Goal: Information Seeking & Learning: Learn about a topic

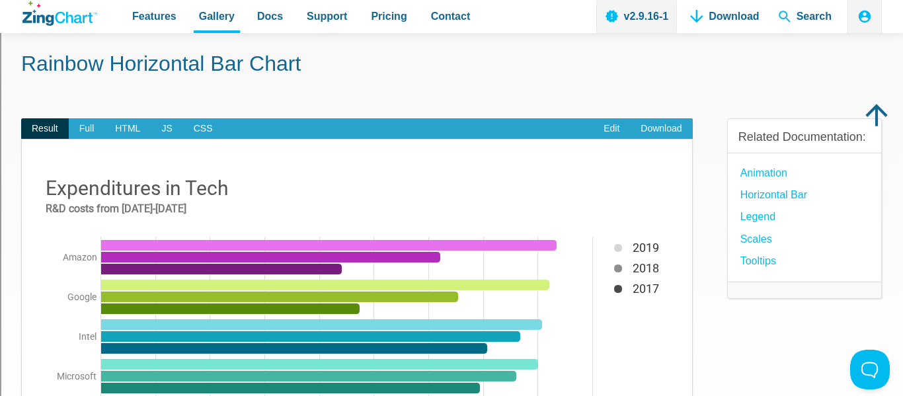
scroll to position [53, 0]
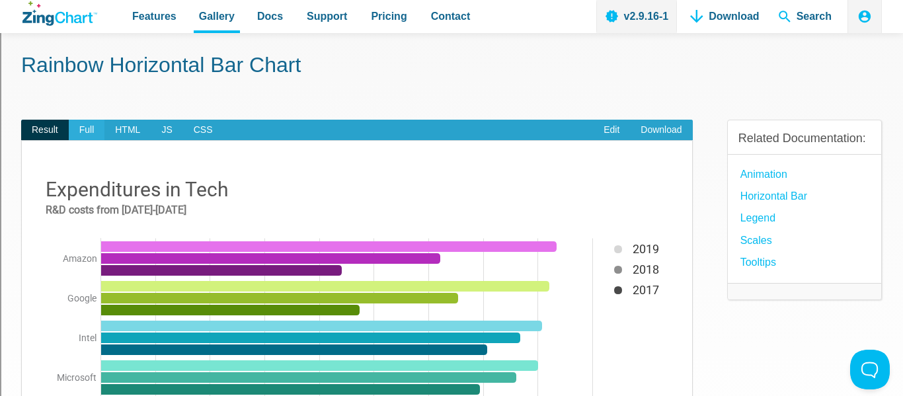
click at [71, 132] on span "Full" at bounding box center [87, 130] width 36 height 21
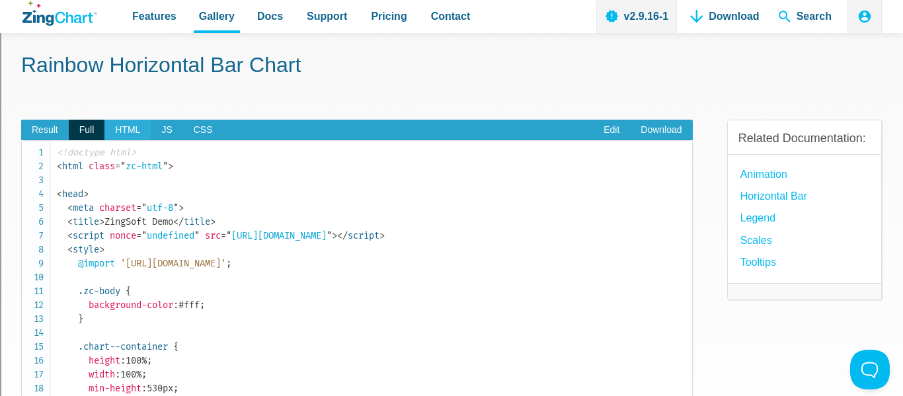
click at [131, 125] on span "HTML" at bounding box center [127, 130] width 46 height 21
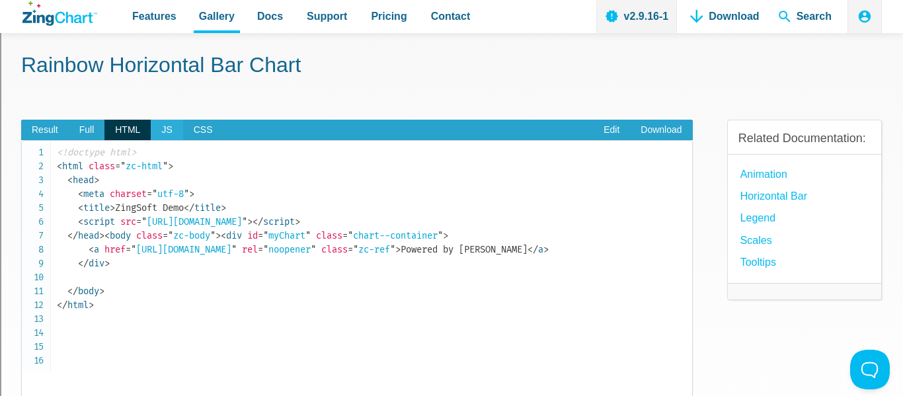
click at [165, 132] on span "JS" at bounding box center [167, 130] width 32 height 21
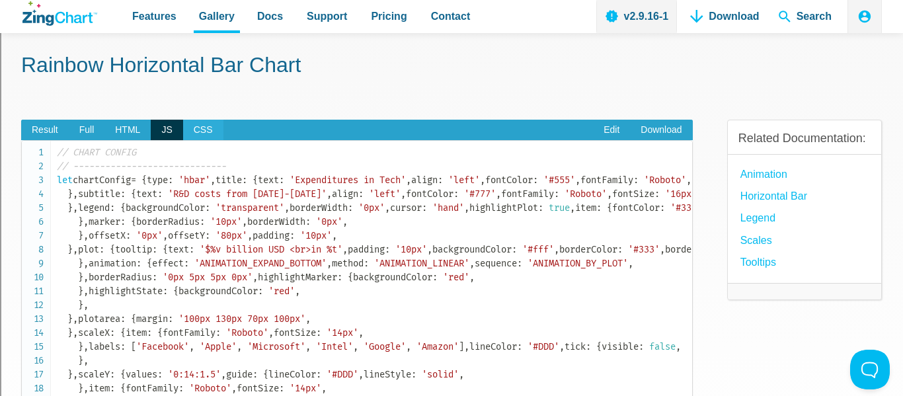
click at [198, 128] on span "CSS" at bounding box center [203, 130] width 40 height 21
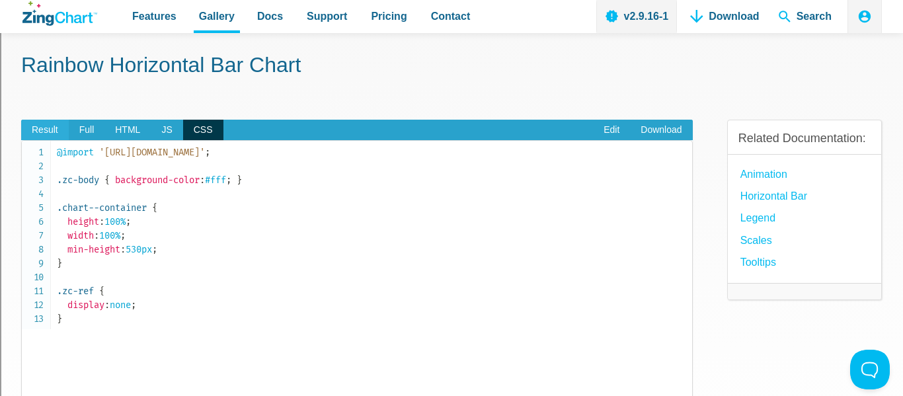
click at [44, 124] on span "Result" at bounding box center [45, 130] width 48 height 21
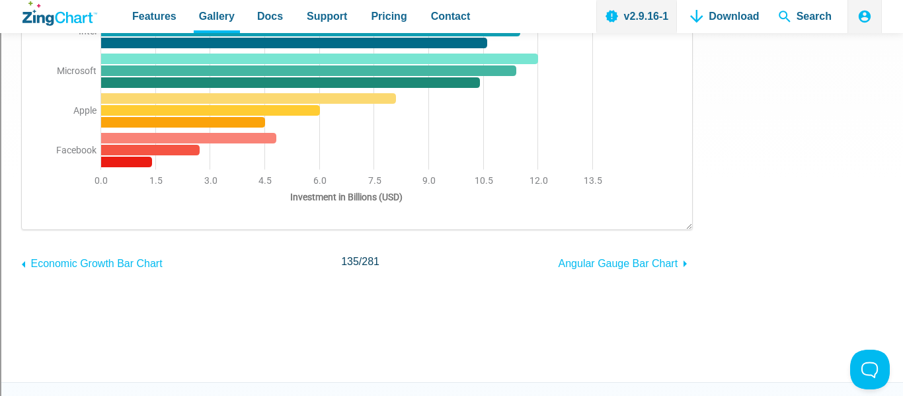
scroll to position [357, 0]
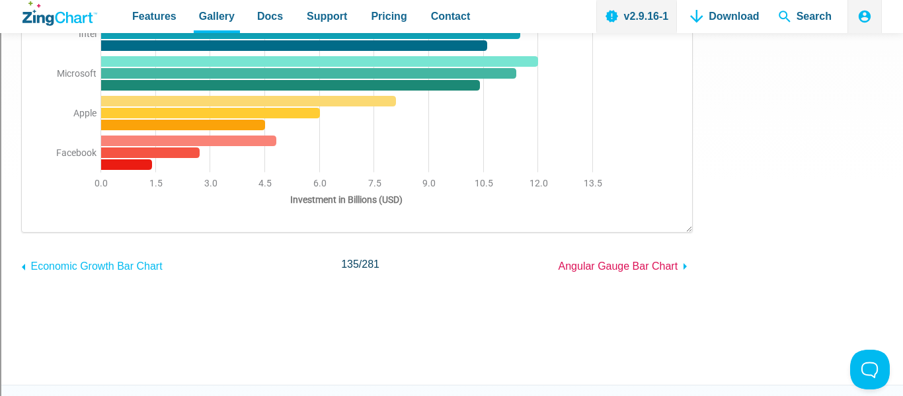
click at [600, 270] on span "Angular Gauge Bar Chart" at bounding box center [619, 266] width 120 height 11
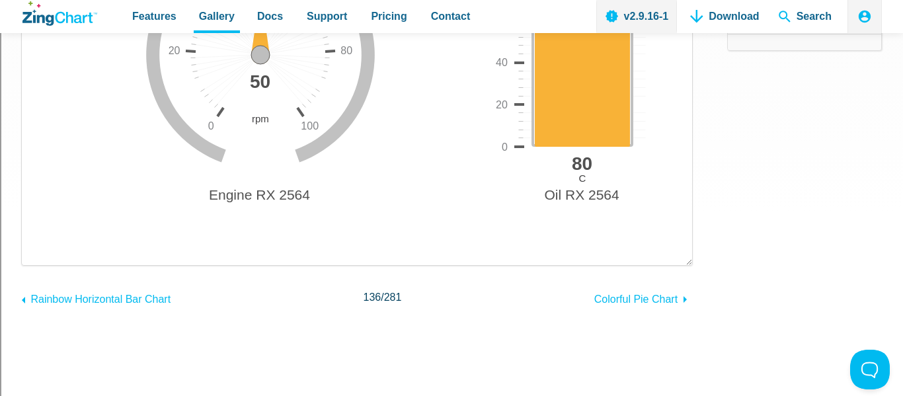
scroll to position [329, 0]
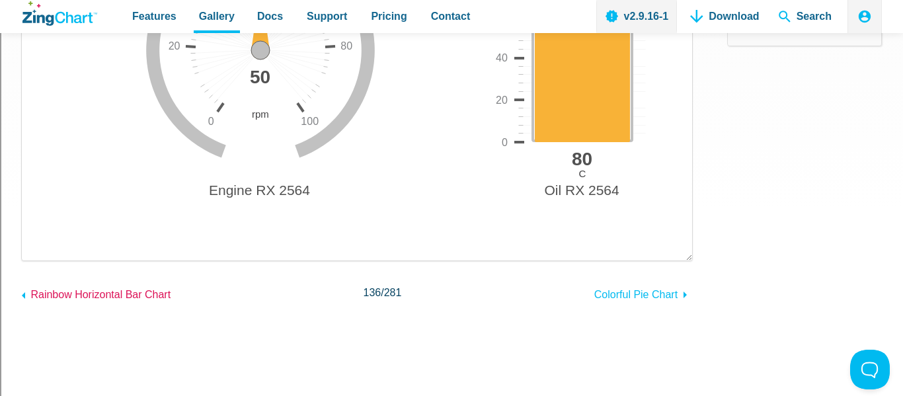
click at [73, 295] on span "Rainbow Horizontal Bar Chart" at bounding box center [100, 294] width 140 height 11
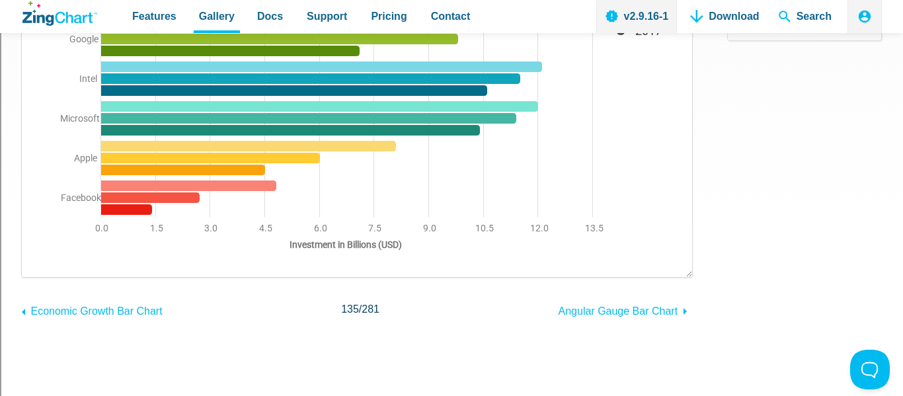
scroll to position [313, 0]
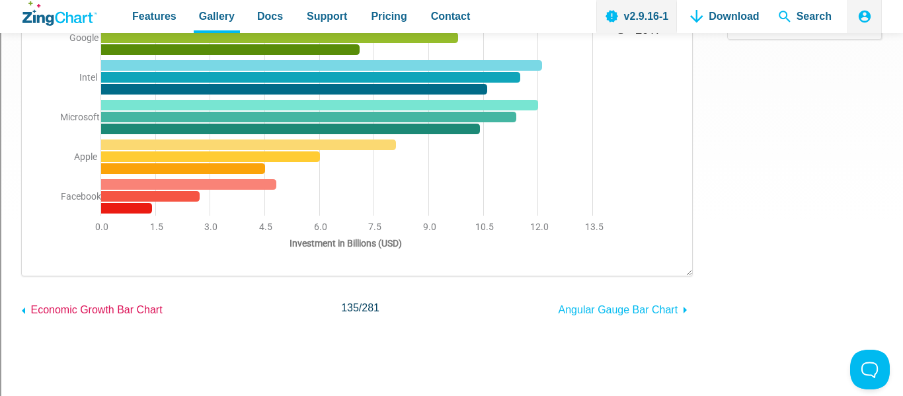
click at [105, 313] on span "Economic Growth Bar Chart" at bounding box center [96, 309] width 132 height 11
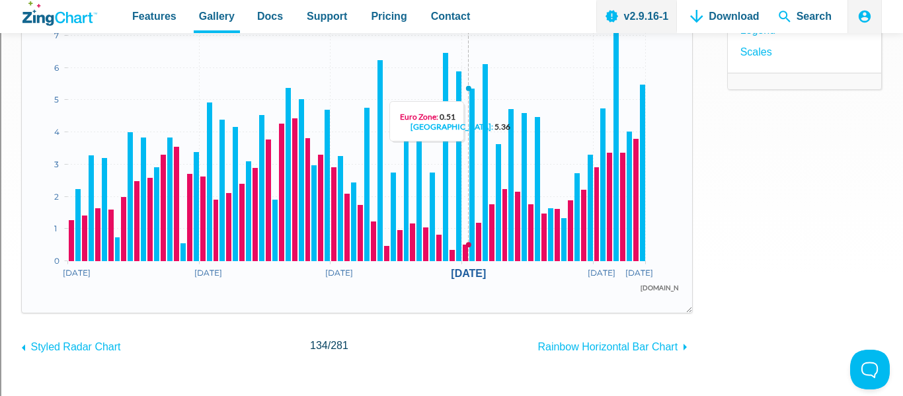
scroll to position [267, 0]
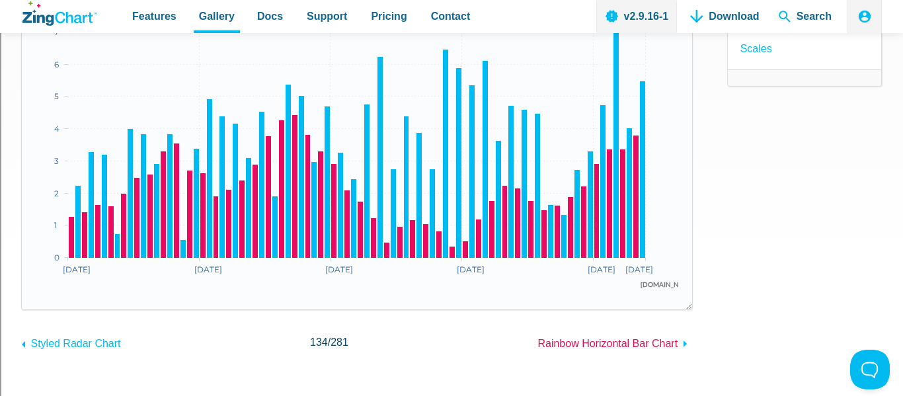
click at [611, 342] on span "Rainbow Horizontal Bar Chart" at bounding box center [608, 343] width 140 height 11
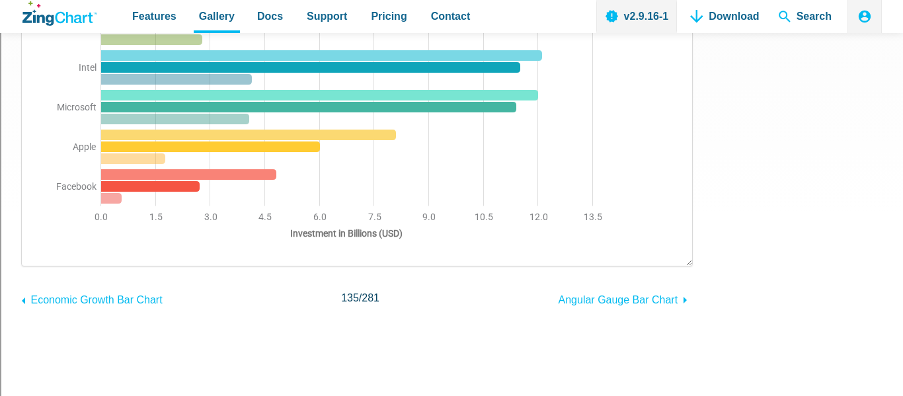
scroll to position [383, 0]
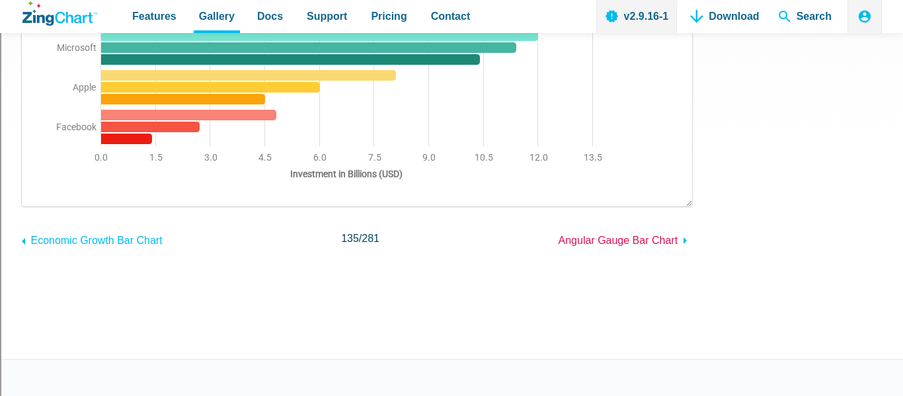
click at [617, 239] on span "Angular Gauge Bar Chart" at bounding box center [619, 240] width 120 height 11
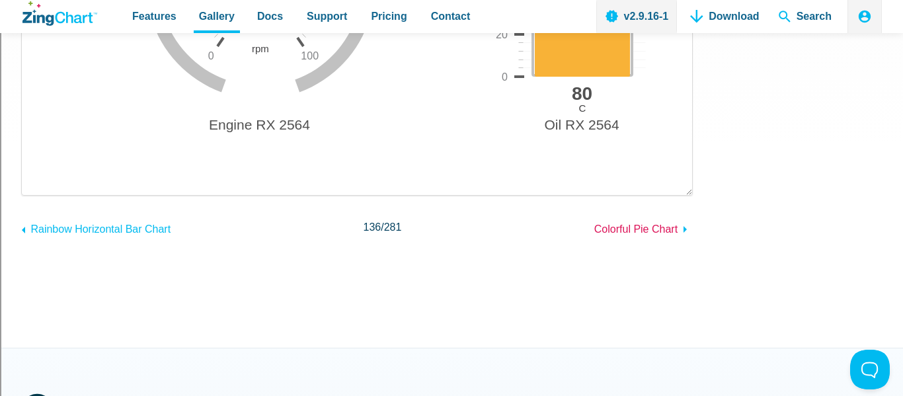
click at [636, 227] on span "Colorful Pie Chart" at bounding box center [636, 229] width 83 height 11
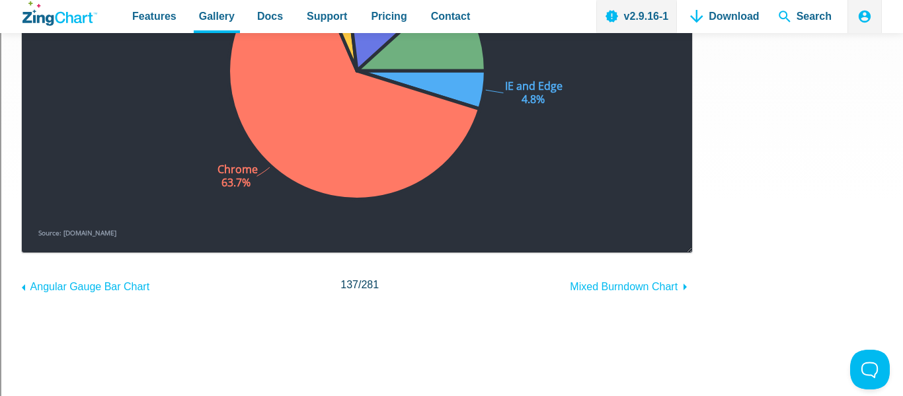
scroll to position [355, 0]
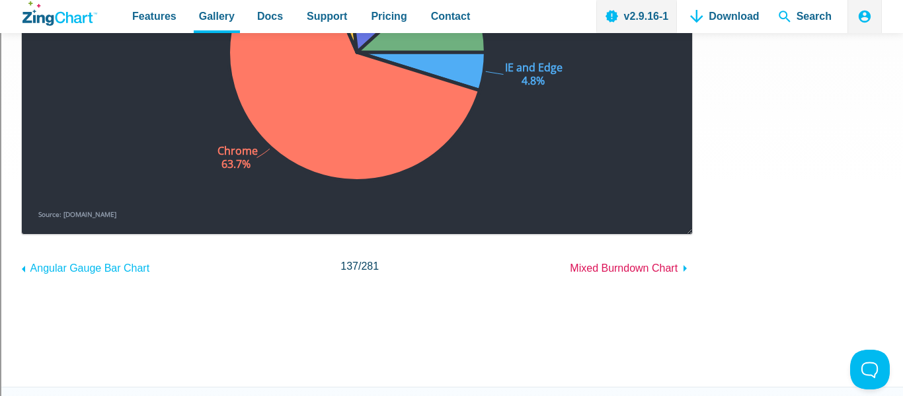
click at [624, 270] on span "Mixed Burndown Chart" at bounding box center [624, 268] width 108 height 11
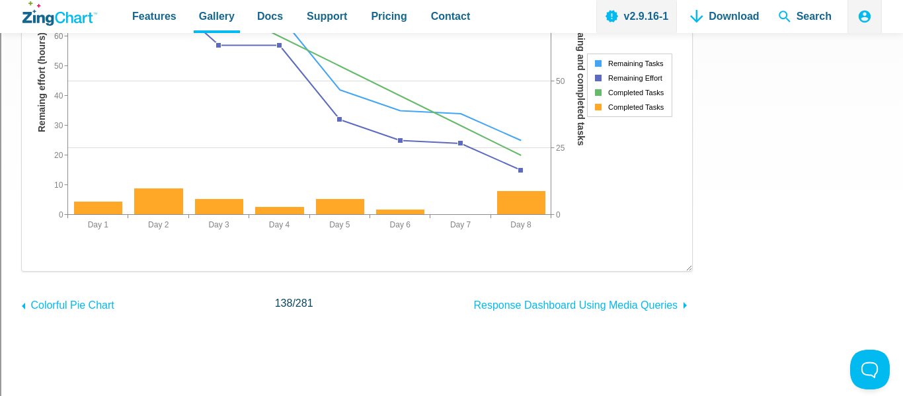
scroll to position [331, 0]
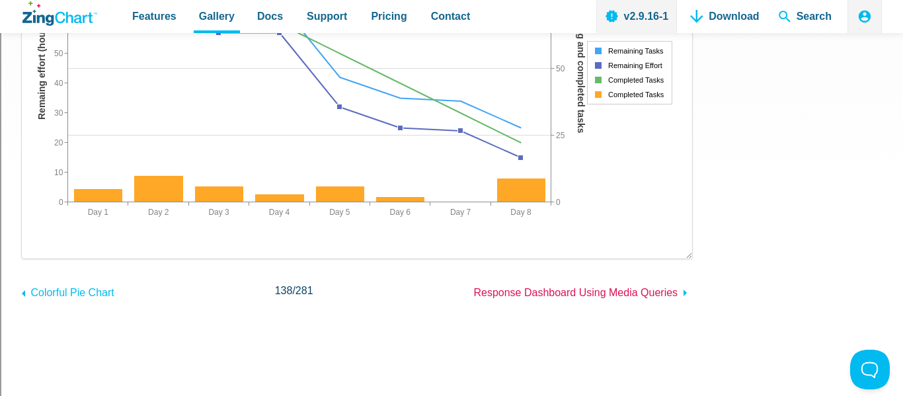
click at [611, 291] on span "Response Dashboard Using Media Queries" at bounding box center [576, 292] width 204 height 11
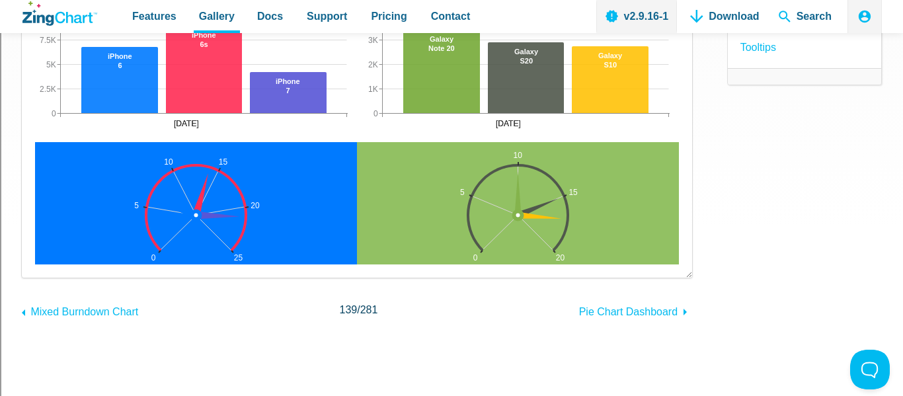
scroll to position [323, 0]
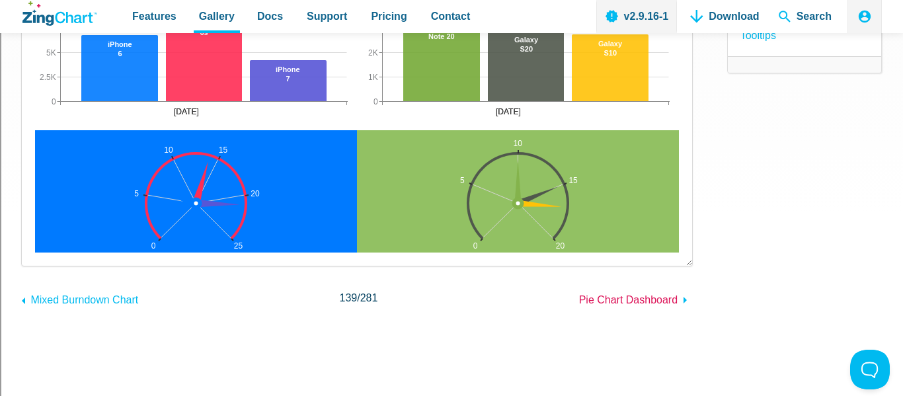
click at [619, 306] on link "Pie Chart Dashboard" at bounding box center [636, 298] width 114 height 21
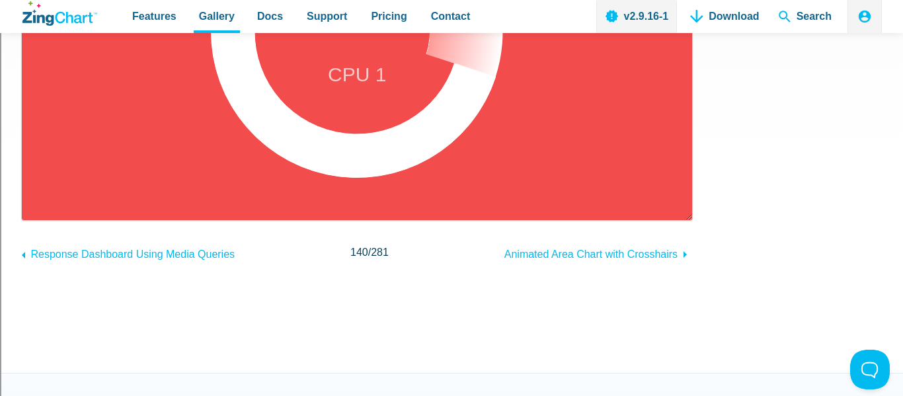
scroll to position [370, 0]
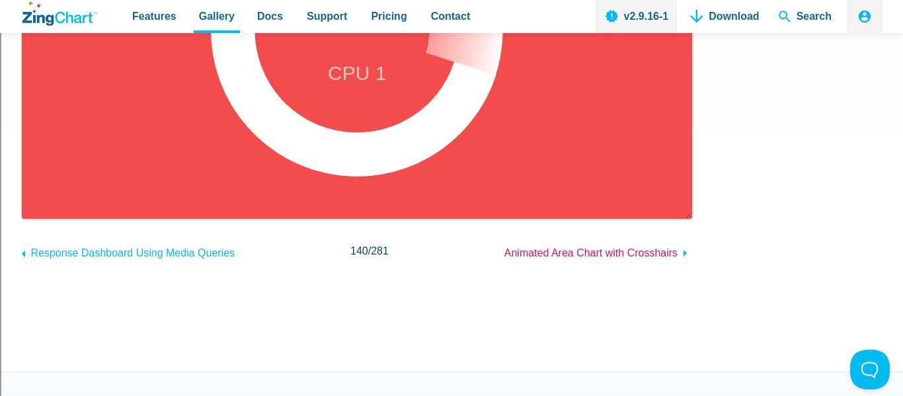
click at [554, 249] on span "Animated Area Chart with Crosshairs" at bounding box center [591, 252] width 173 height 11
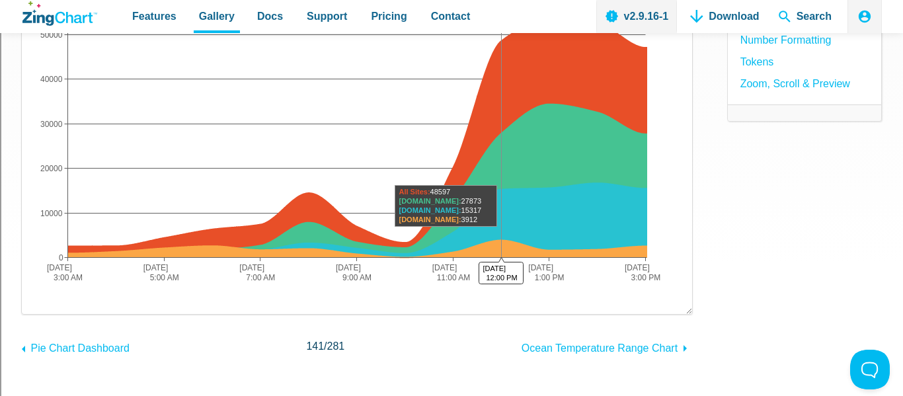
scroll to position [279, 0]
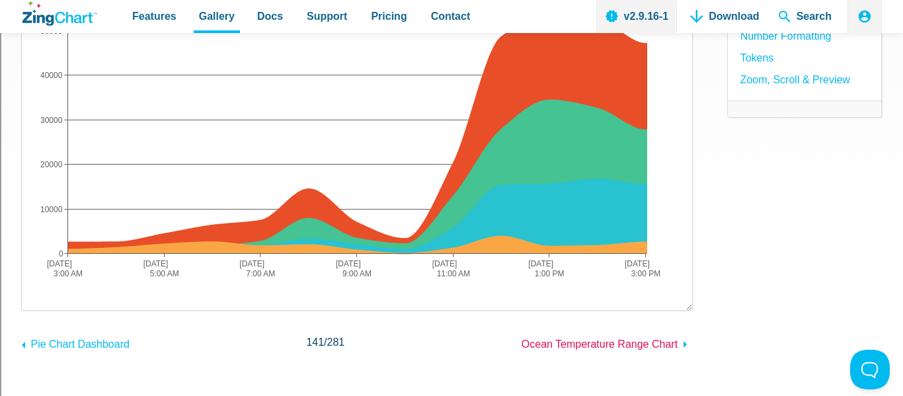
click at [575, 344] on span "Ocean Temperature Range Chart" at bounding box center [600, 344] width 156 height 11
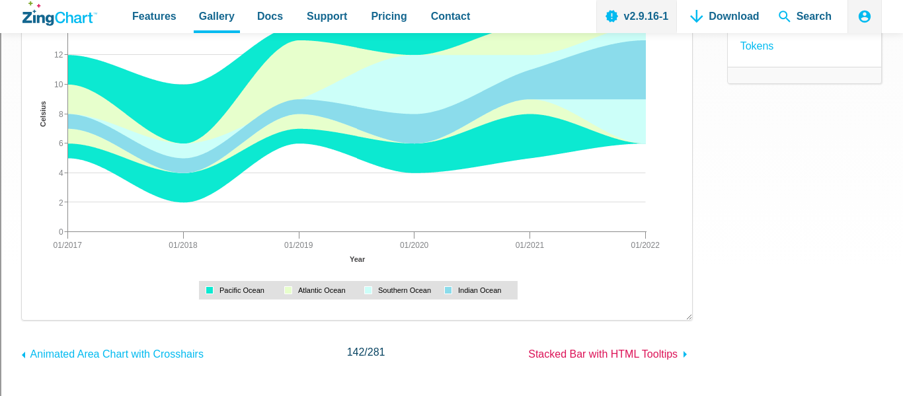
click at [564, 362] on link "Stacked Bar with HTML Tooltips" at bounding box center [610, 352] width 164 height 21
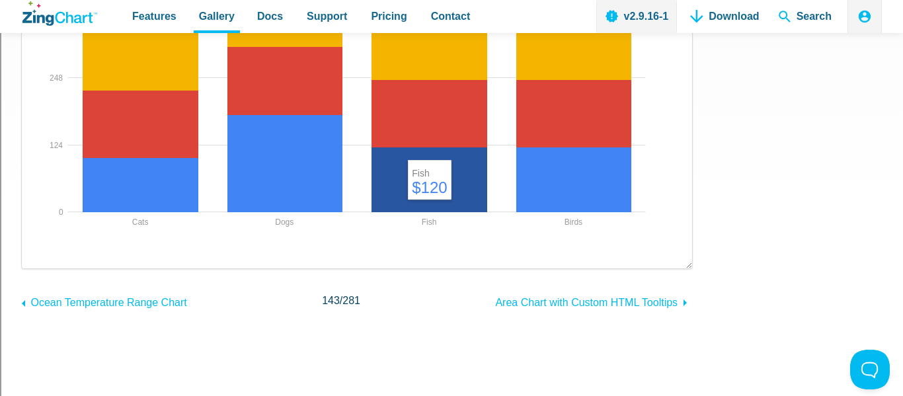
scroll to position [321, 0]
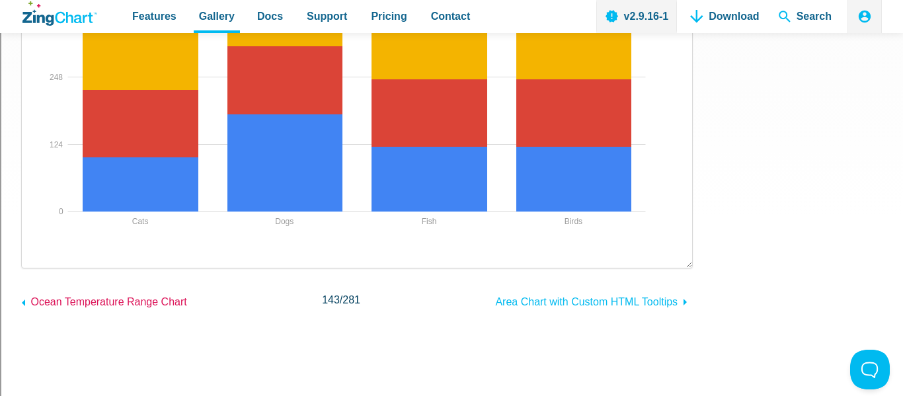
click at [123, 302] on span "Ocean Temperature Range Chart" at bounding box center [108, 301] width 156 height 11
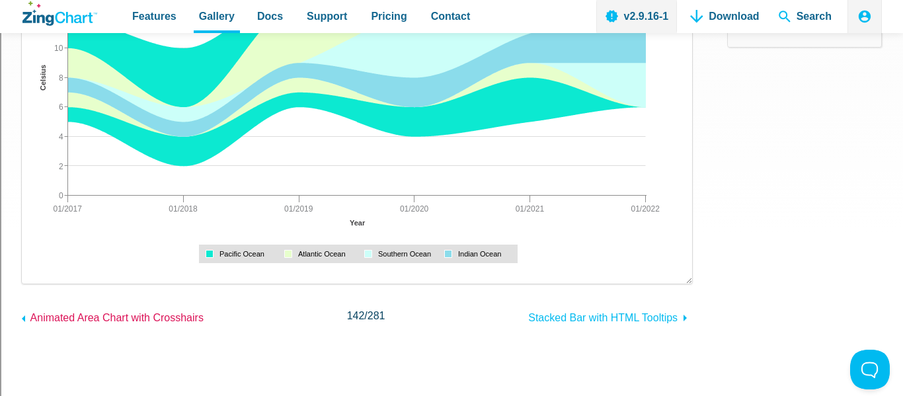
click at [126, 308] on link "Animated Area Chart with Crosshairs" at bounding box center [112, 316] width 183 height 21
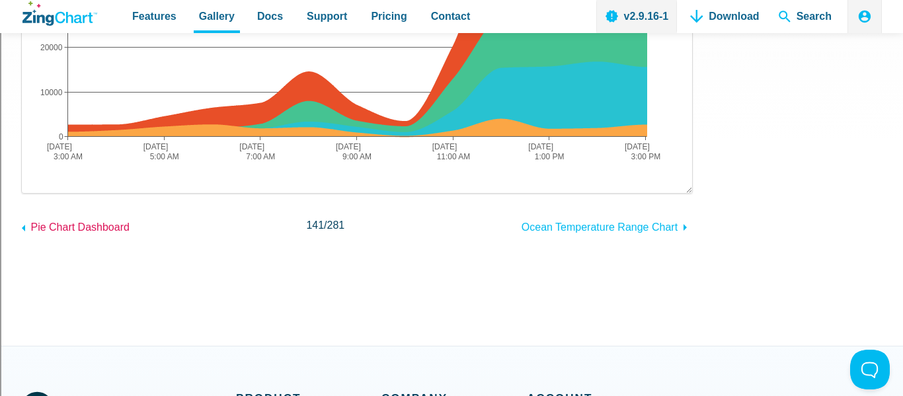
click at [93, 230] on span "Pie Chart Dashboard" at bounding box center [79, 227] width 99 height 11
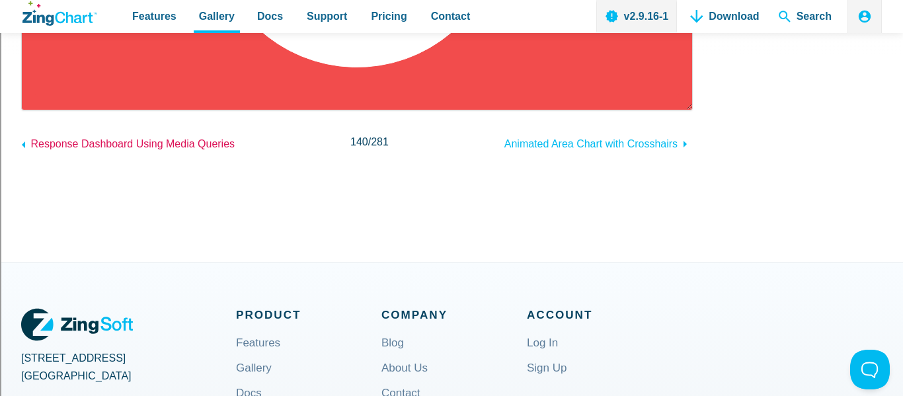
click at [98, 142] on span "Response Dashboard Using Media Queries" at bounding box center [132, 143] width 204 height 11
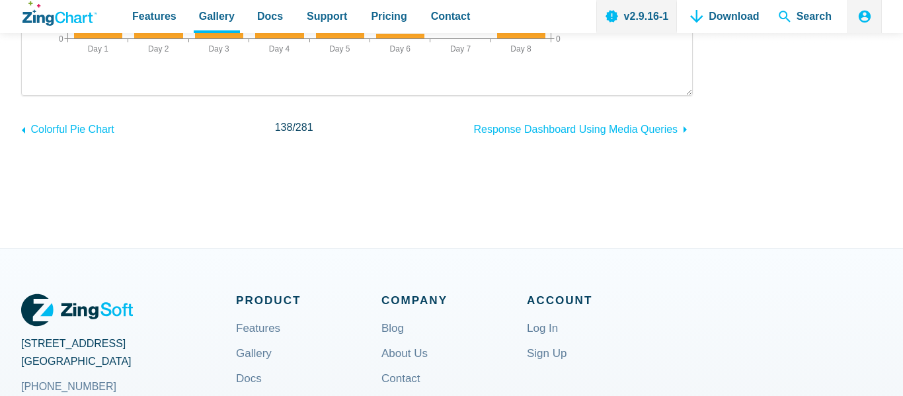
scroll to position [494, 0]
click at [68, 127] on span "Colorful Pie Chart" at bounding box center [71, 129] width 83 height 11
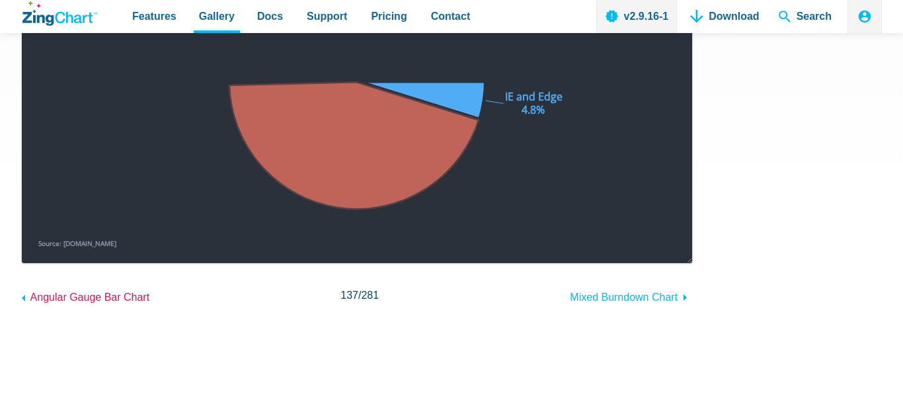
scroll to position [326, 0]
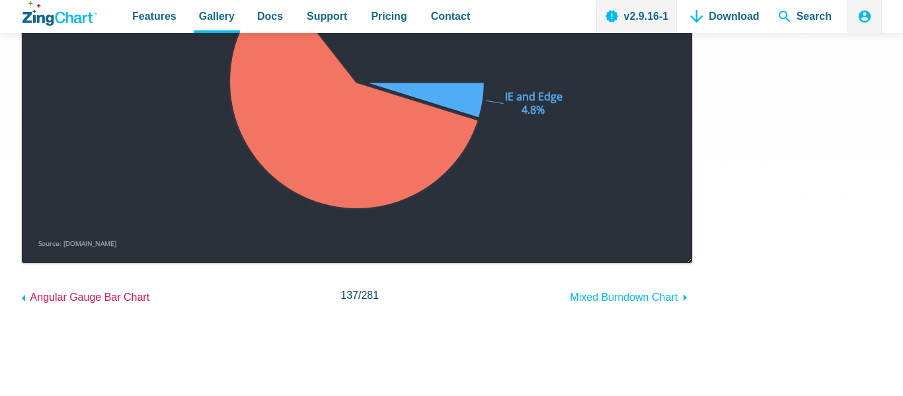
click at [69, 297] on span "Angular Gauge Bar Chart" at bounding box center [90, 297] width 120 height 11
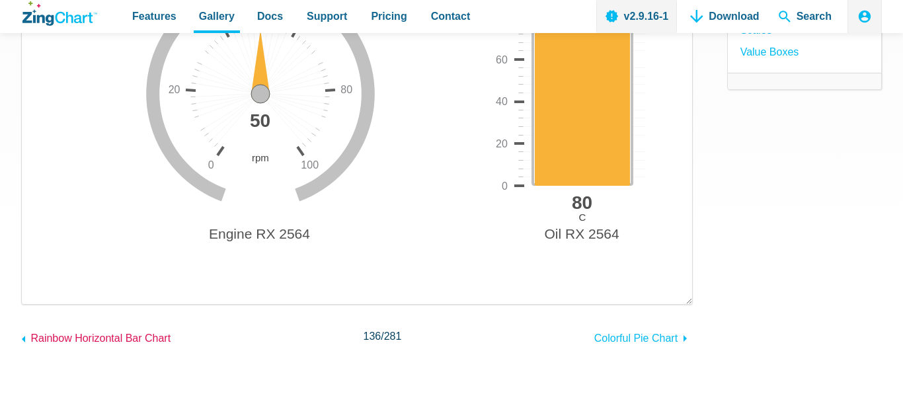
click at [75, 335] on span "Rainbow Horizontal Bar Chart" at bounding box center [100, 338] width 140 height 11
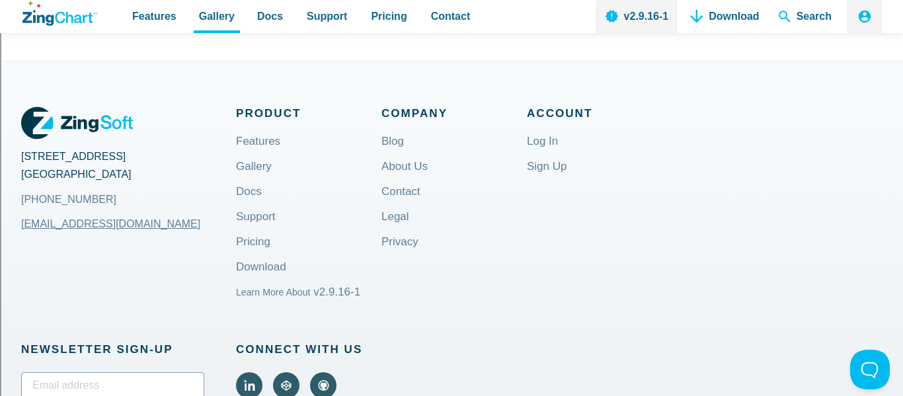
scroll to position [682, 0]
click at [253, 240] on link "Pricing" at bounding box center [253, 252] width 34 height 32
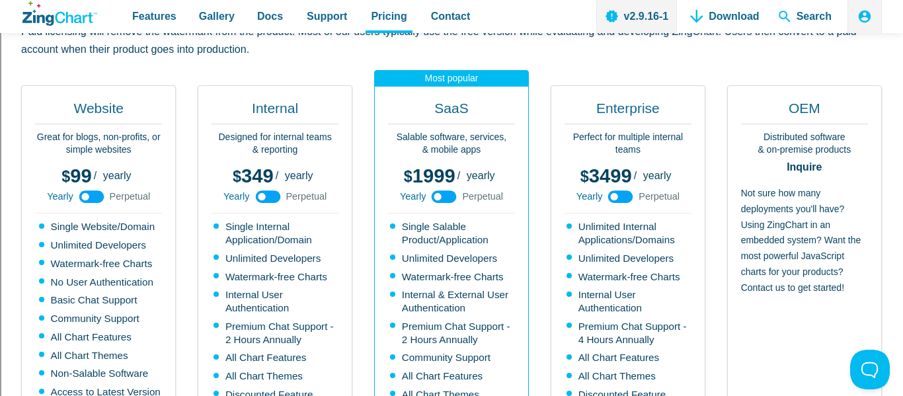
scroll to position [367, 0]
